Goal: Obtain resource: Download file/media

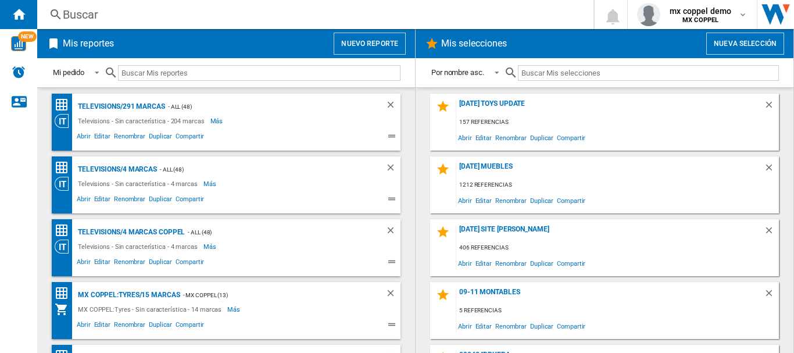
click at [363, 47] on button "Nuevo reporte" at bounding box center [370, 44] width 72 height 22
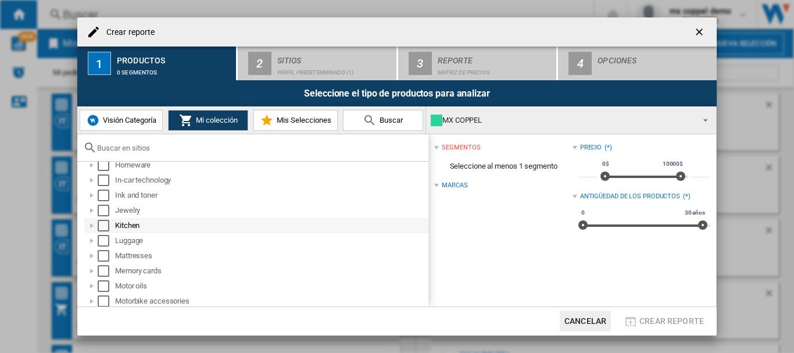
scroll to position [465, 0]
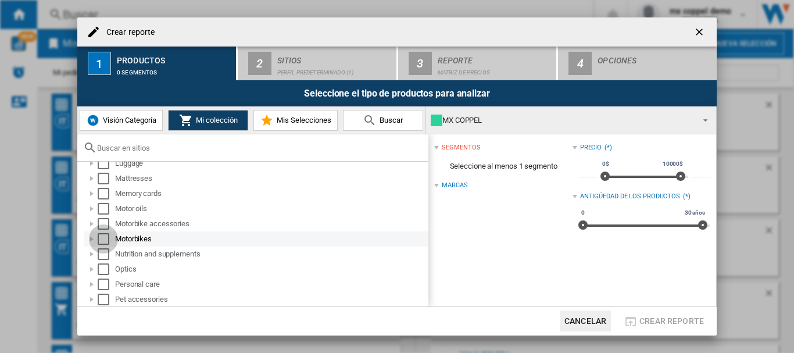
click at [101, 237] on div "Select" at bounding box center [104, 239] width 12 height 12
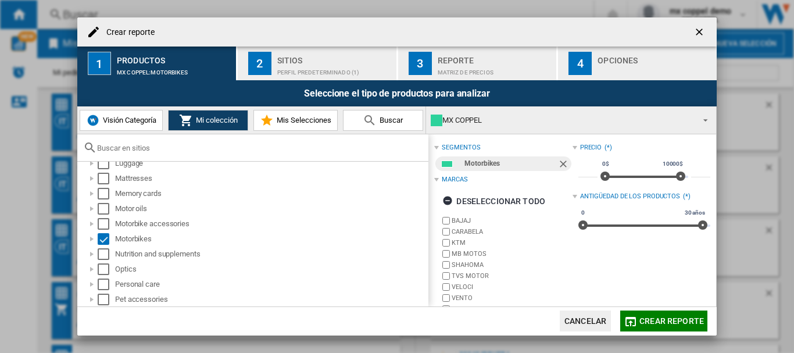
click at [294, 76] on button "2 Sitios Perfil predeterminado (1)" at bounding box center [318, 64] width 160 height 34
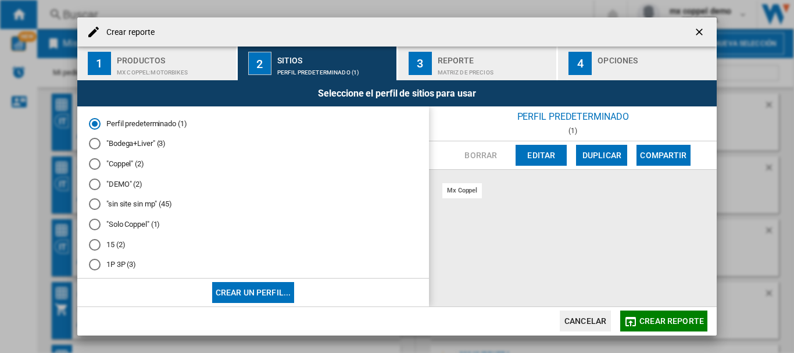
click at [119, 163] on md-radio-button ""Coppel" (2)" at bounding box center [253, 164] width 329 height 11
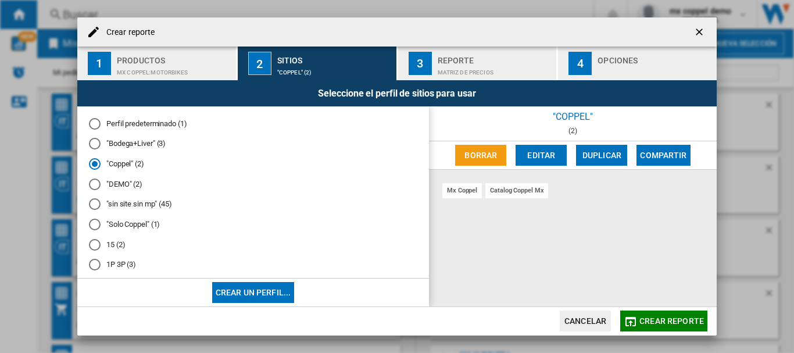
click at [127, 224] on md-radio-button ""Solo Coppel" (1)" at bounding box center [253, 224] width 329 height 11
click at [654, 324] on span "Crear reporte" at bounding box center [672, 320] width 65 height 9
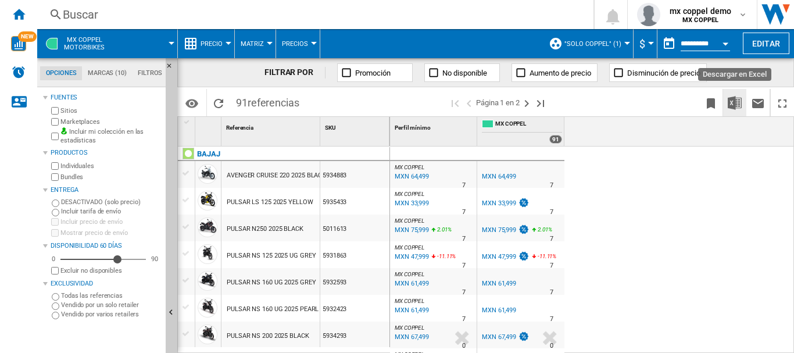
click at [742, 106] on button "Descargar en Excel" at bounding box center [734, 102] width 23 height 27
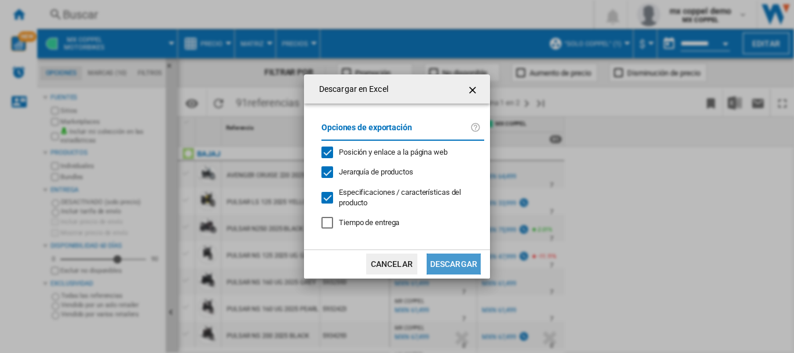
click at [448, 257] on button "Descargar" at bounding box center [454, 264] width 54 height 21
